Goal: Register for event/course

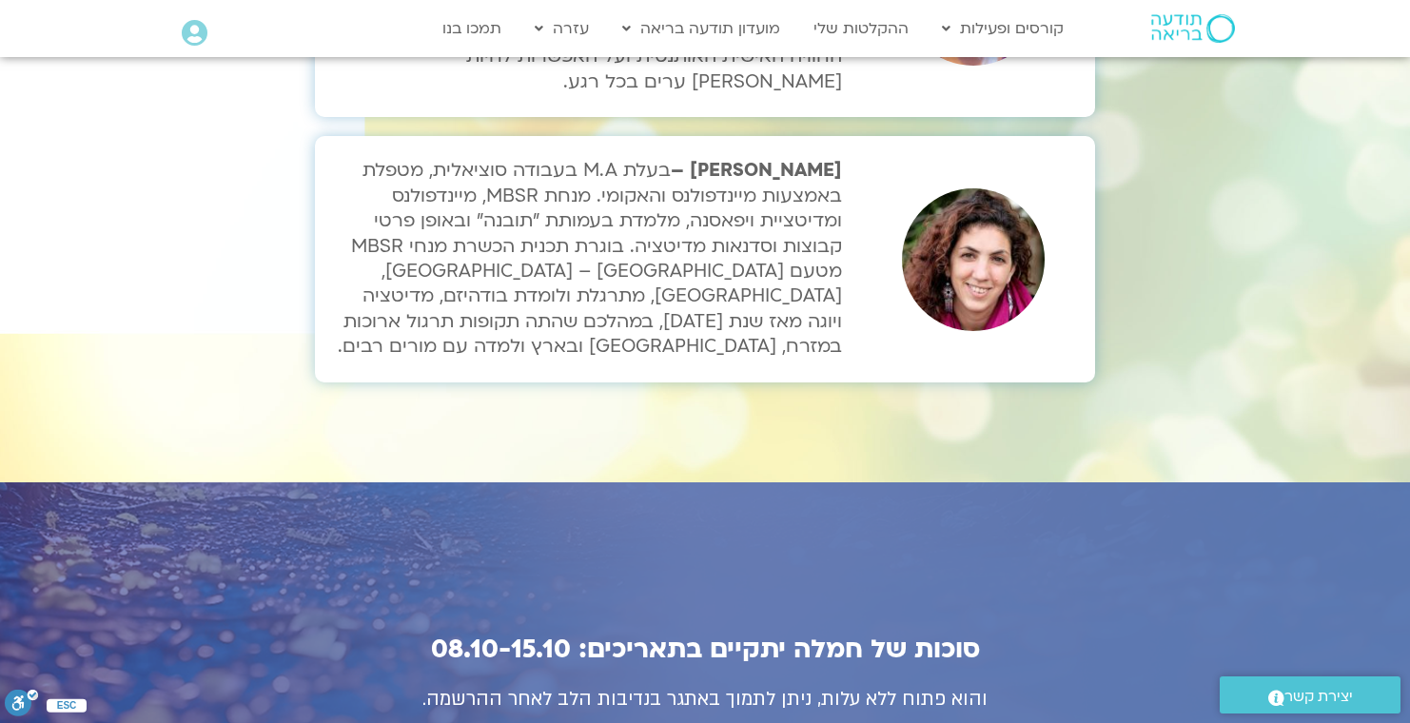
scroll to position [6380, 0]
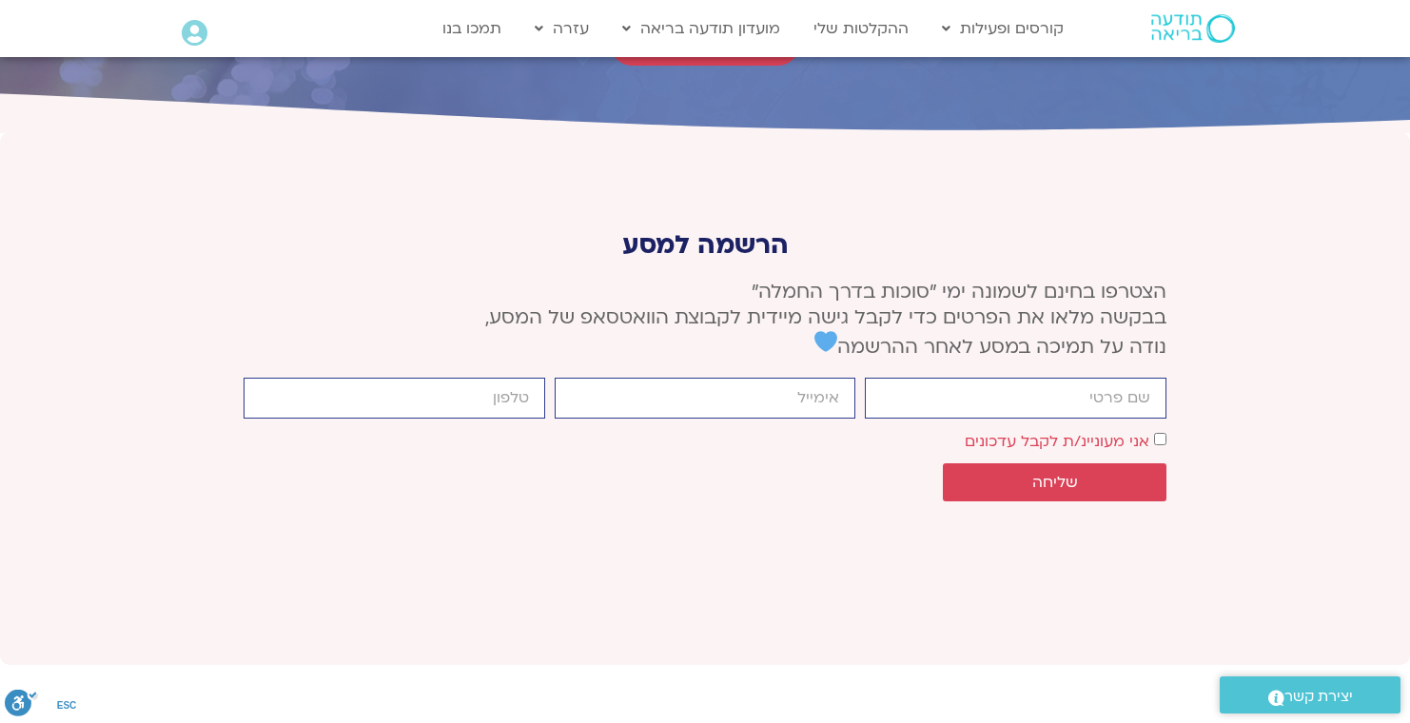
scroll to position [7116, 0]
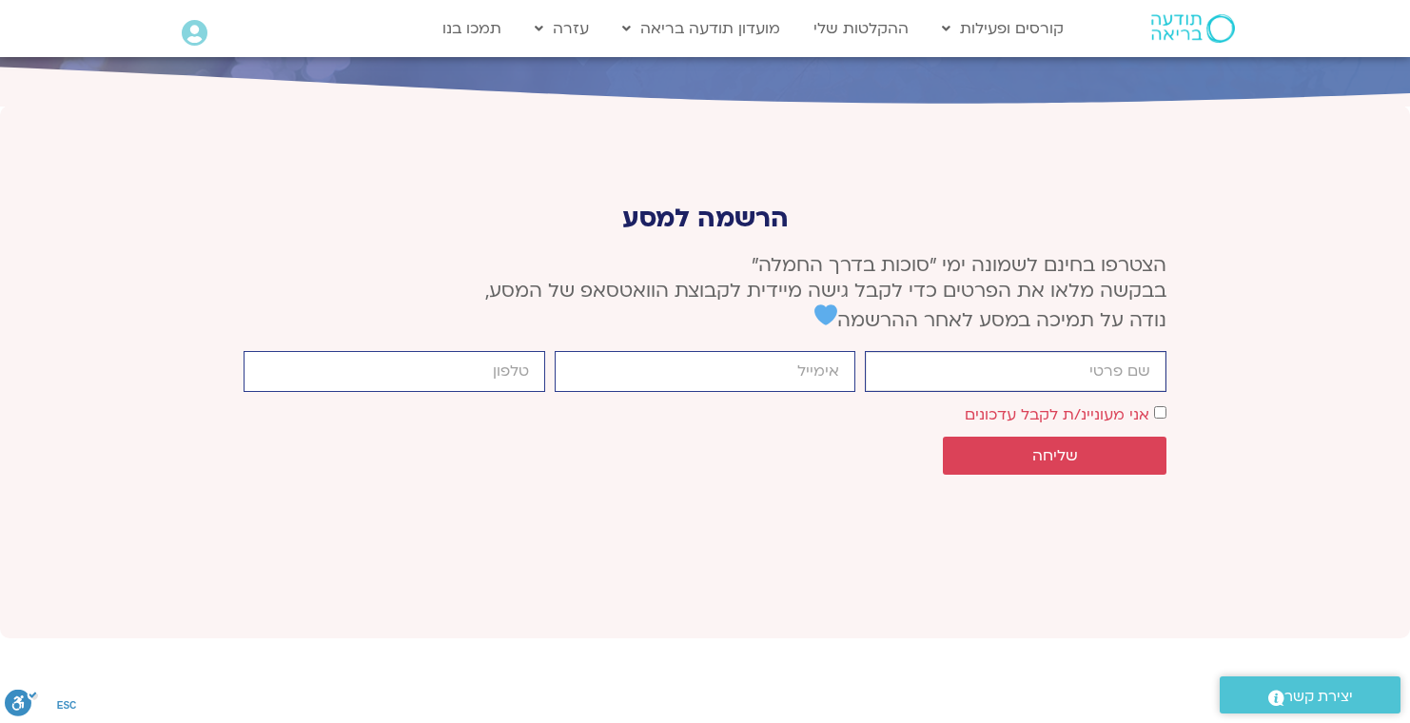
click at [968, 351] on input "firstname" at bounding box center [1016, 371] width 302 height 41
type input "Hagit"
type input "[EMAIL_ADDRESS][DOMAIN_NAME]"
click at [510, 351] on input "cellphone" at bounding box center [395, 371] width 302 height 41
type input "1-818-292-1951"
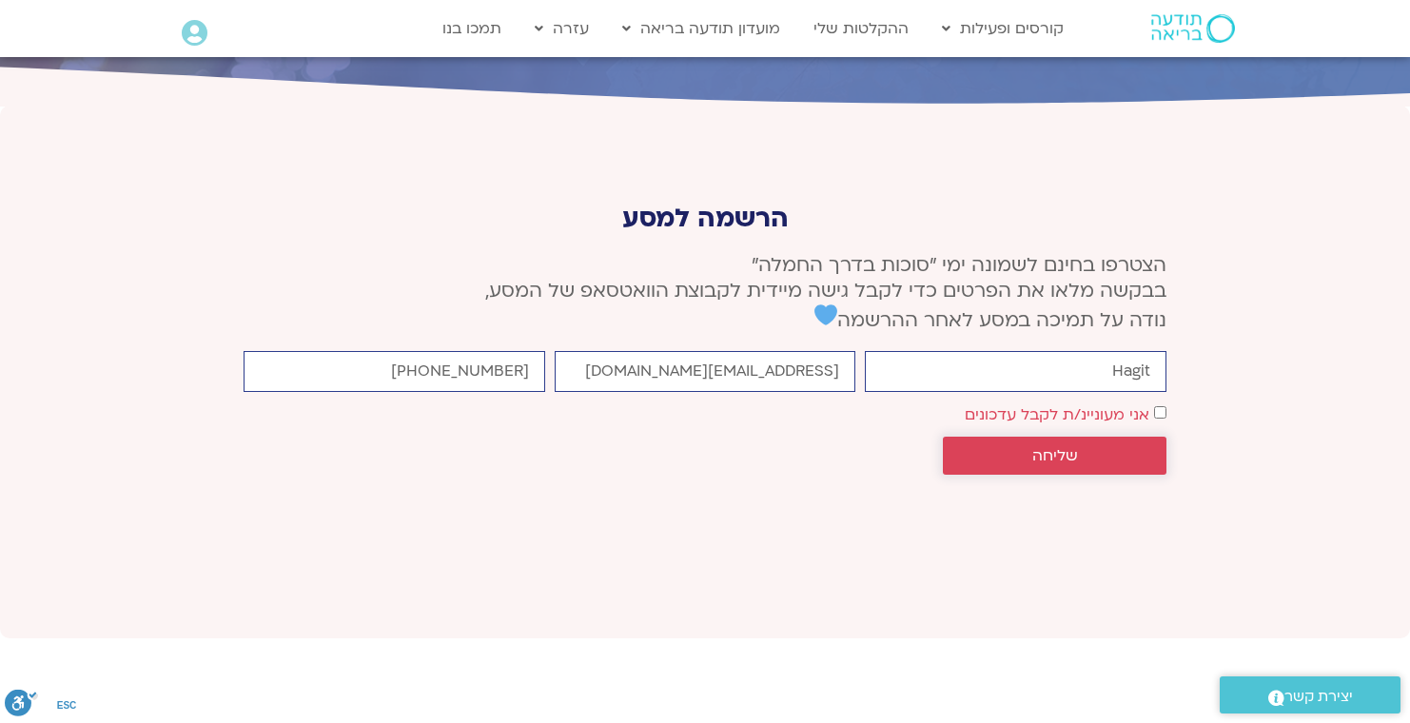
click at [1057, 447] on span "שליחה" at bounding box center [1055, 455] width 46 height 17
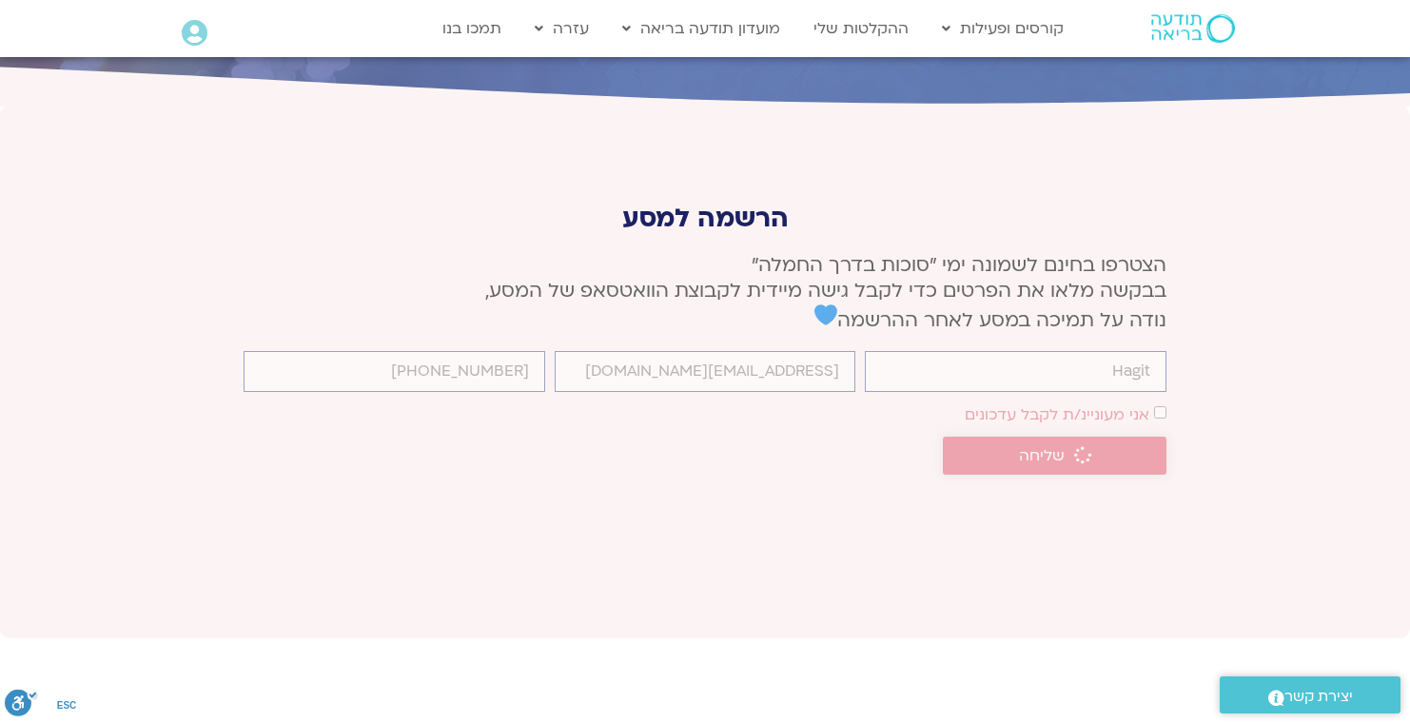
scroll to position [7102, 0]
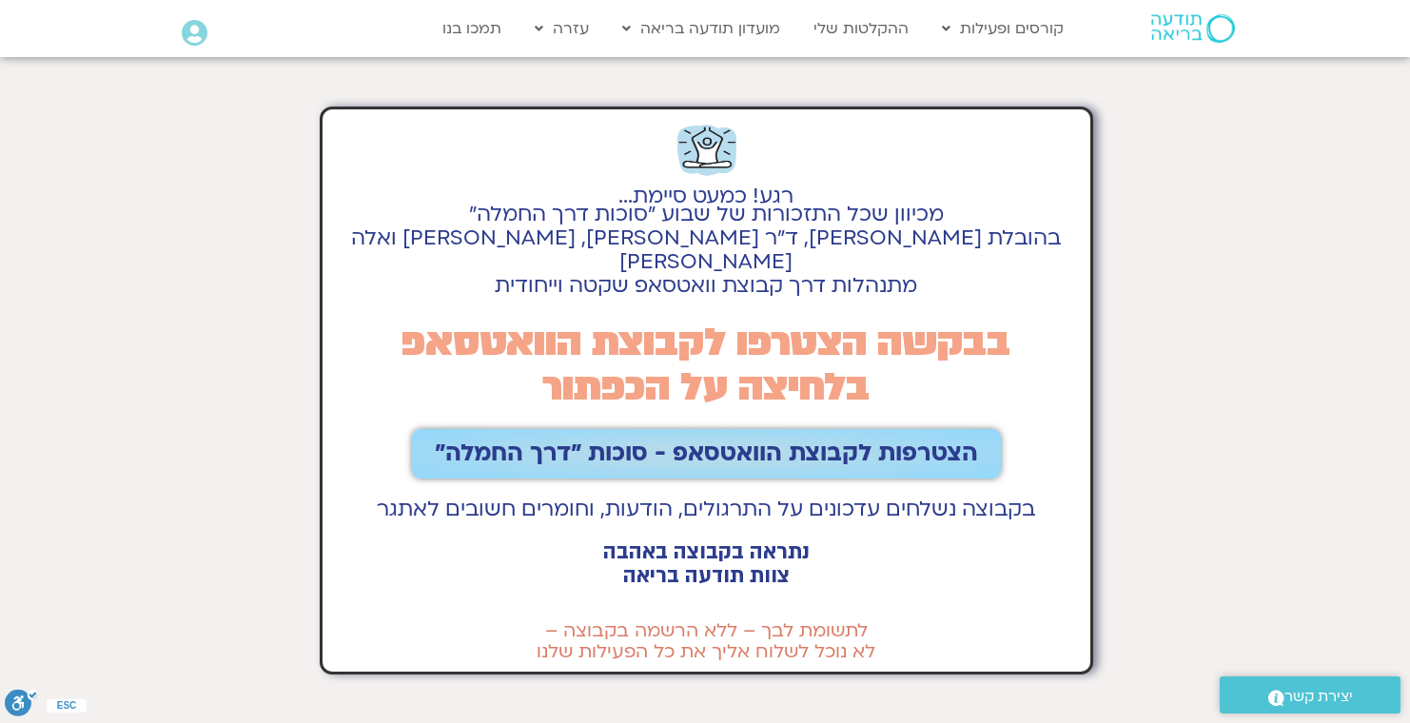
click at [614, 440] on span "הצטרפות לקבוצת הוואטסאפ - סוכות ״דרך החמלה״" at bounding box center [706, 453] width 543 height 27
